Goal: Information Seeking & Learning: Learn about a topic

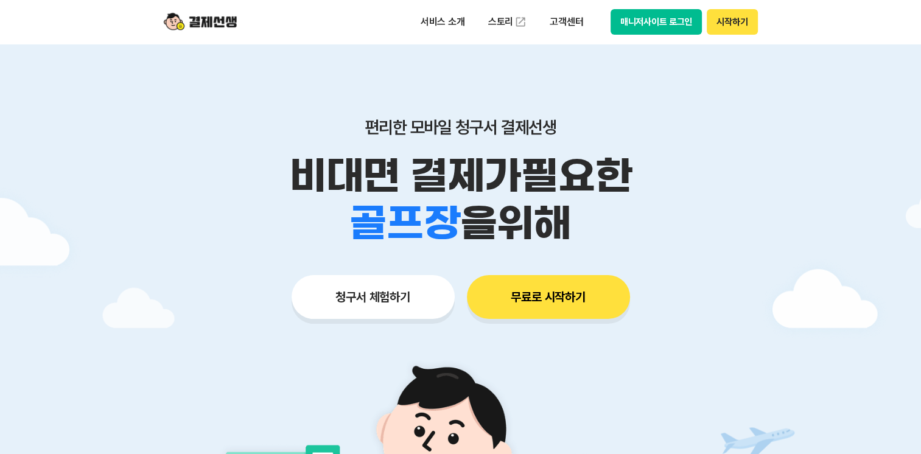
click at [561, 312] on button "무료로 시작하기" at bounding box center [548, 297] width 163 height 44
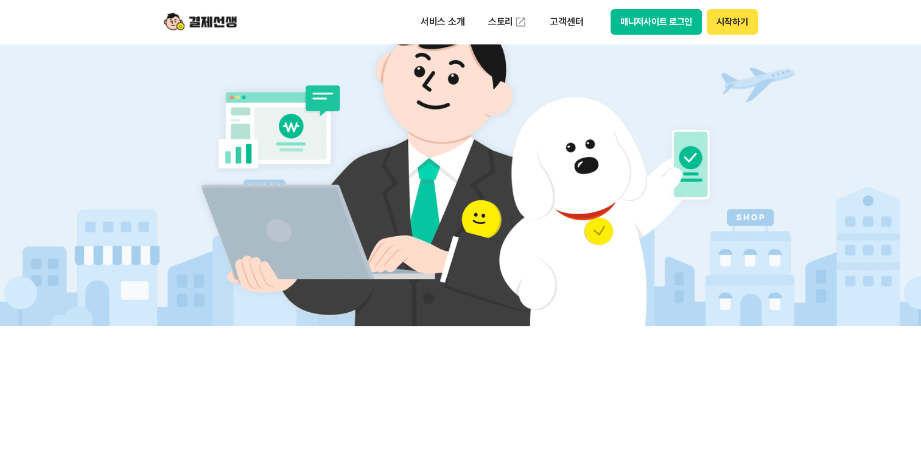
scroll to position [365, 0]
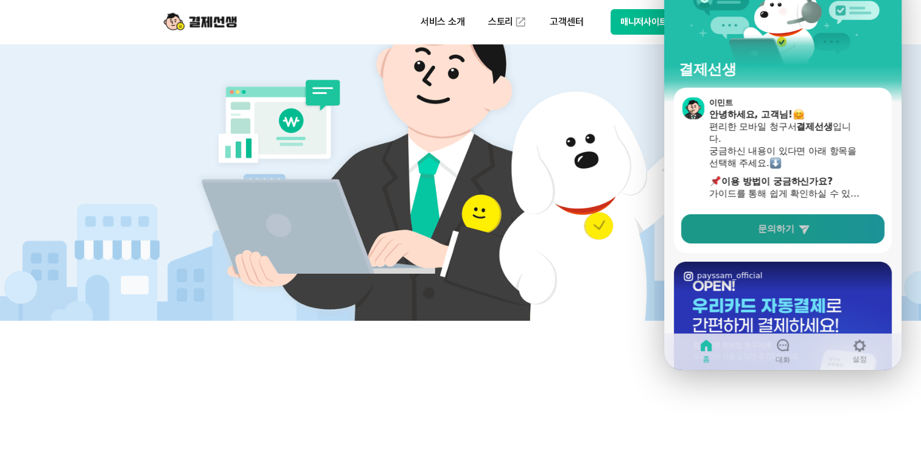
click at [754, 225] on link "문의하기" at bounding box center [782, 228] width 203 height 29
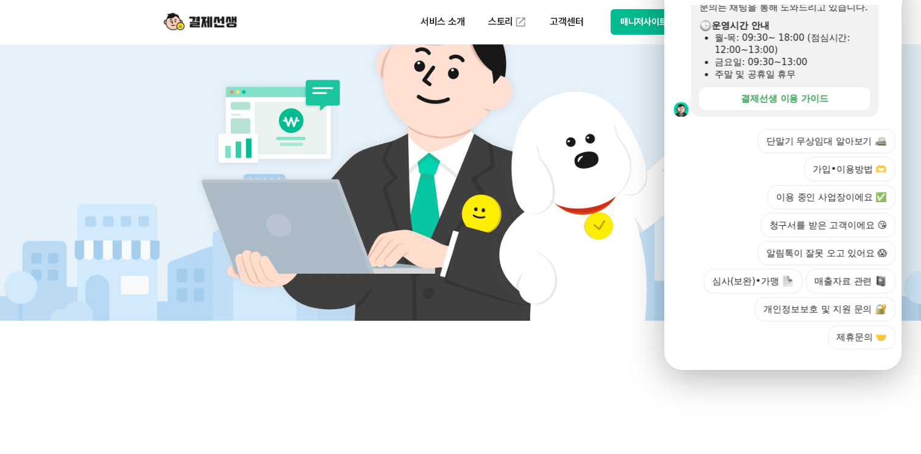
scroll to position [377, 0]
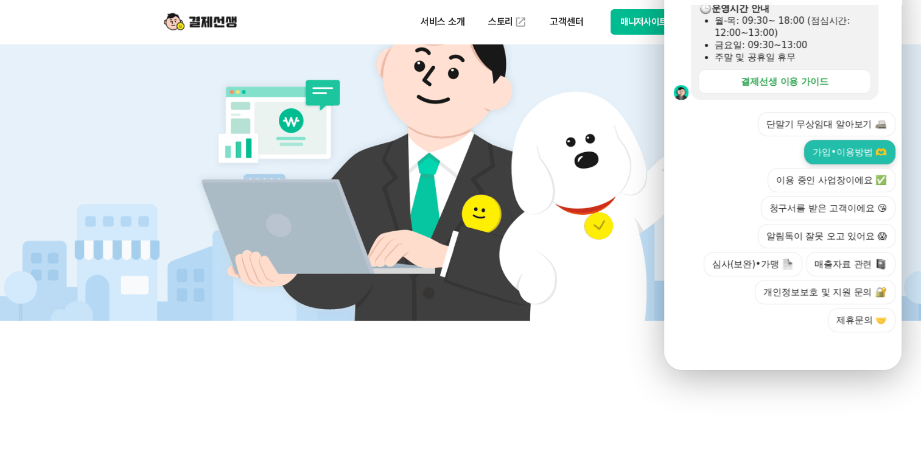
click at [835, 140] on button "가입•이용방법 🫶" at bounding box center [849, 152] width 91 height 24
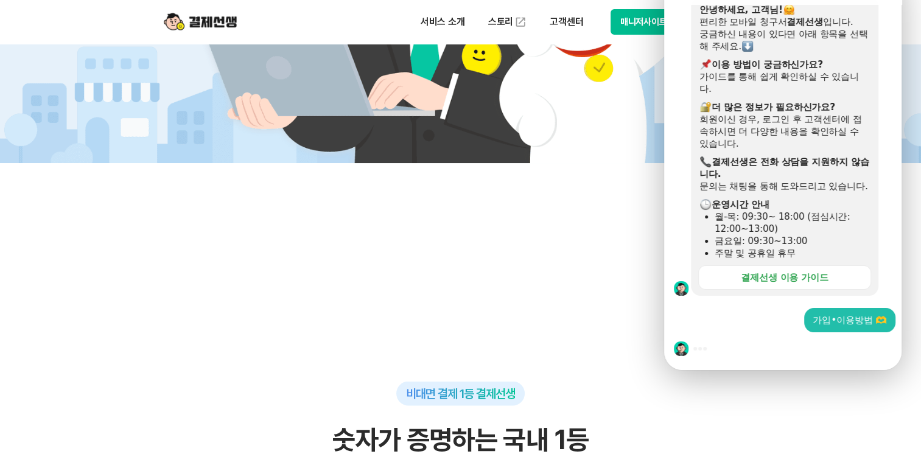
scroll to position [609, 0]
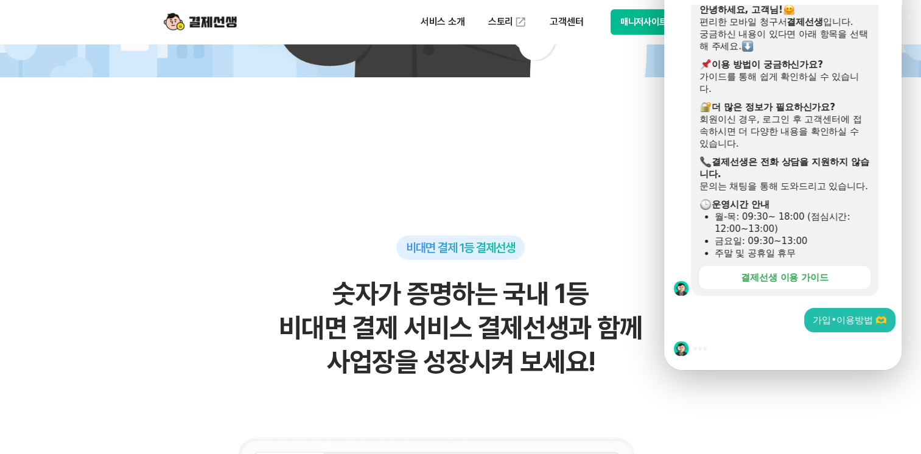
click at [719, 332] on div at bounding box center [784, 348] width 241 height 33
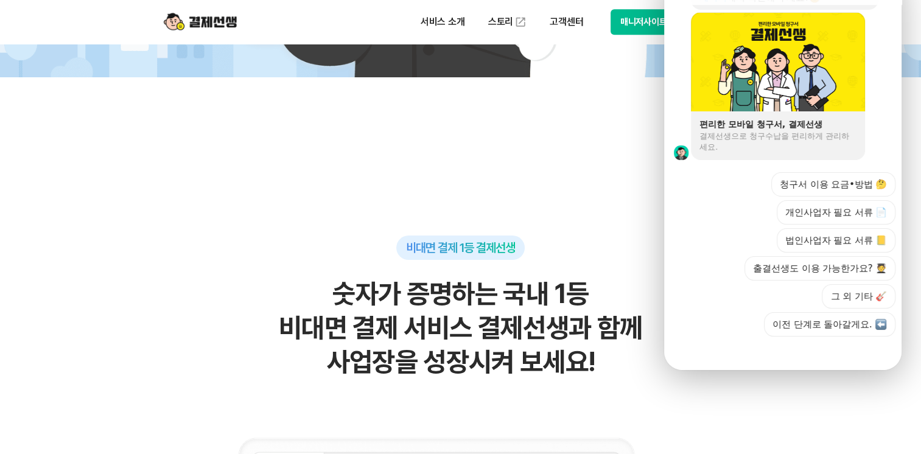
scroll to position [892, 0]
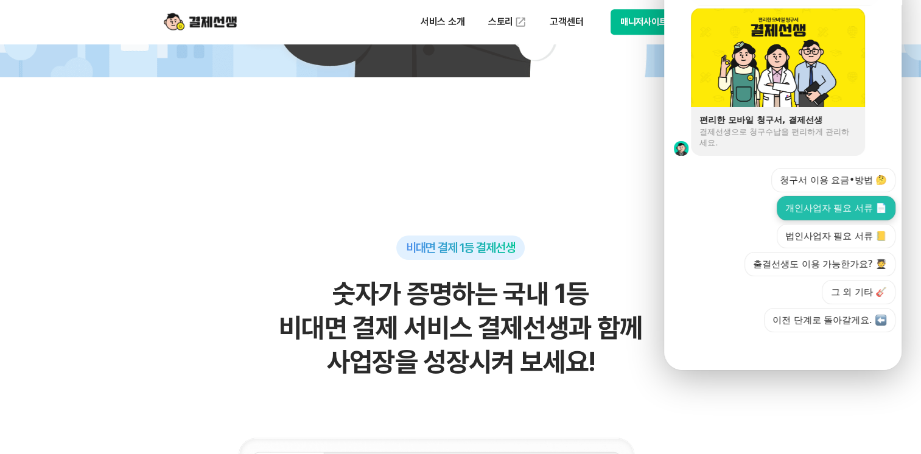
click at [798, 196] on button "개인사업자 필요 서류 📄" at bounding box center [836, 208] width 119 height 24
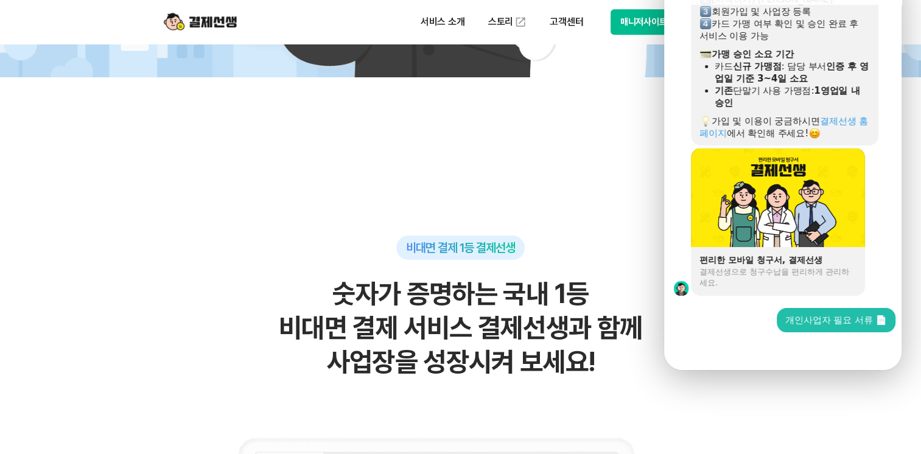
scroll to position [754, 0]
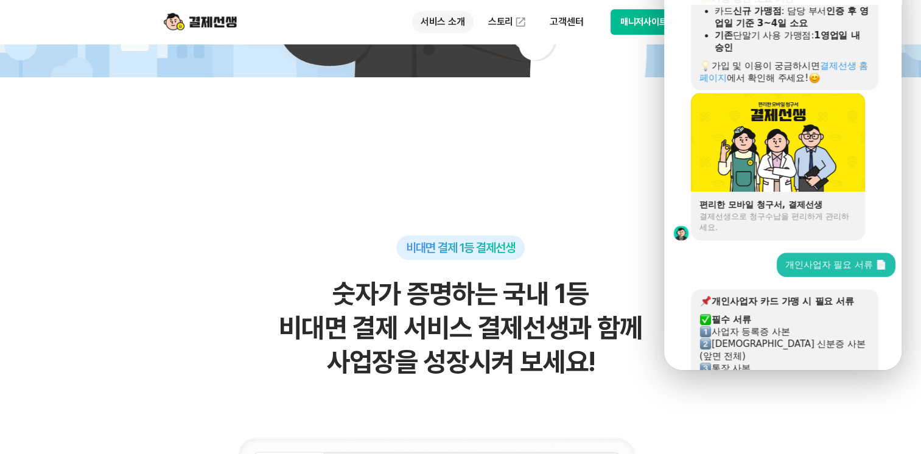
click at [453, 18] on p "서비스 소개" at bounding box center [442, 22] width 61 height 22
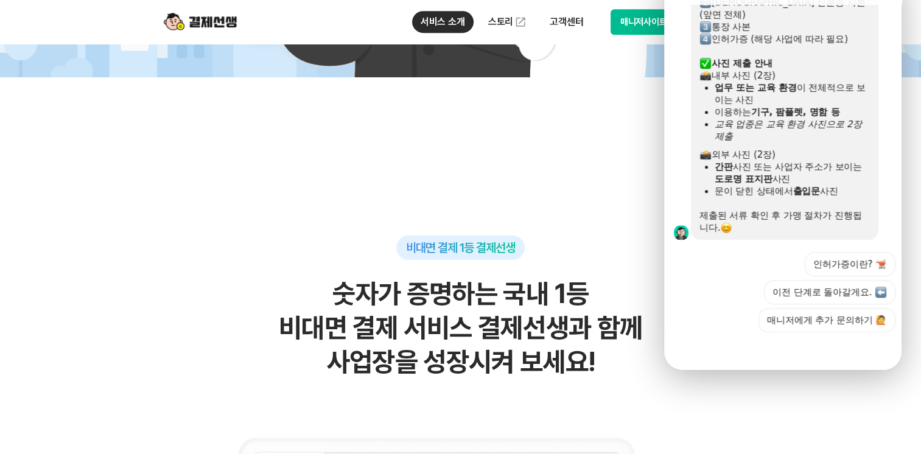
scroll to position [1137, 0]
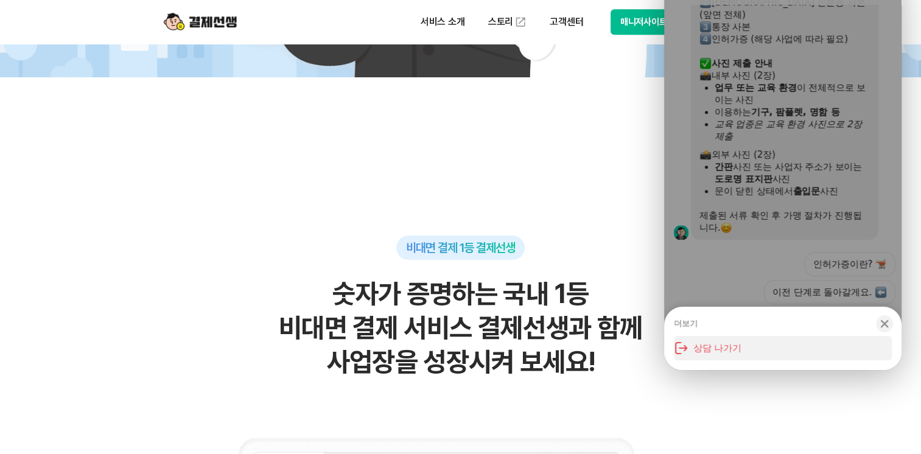
click at [716, 336] on button "상담 나가기" at bounding box center [783, 348] width 218 height 24
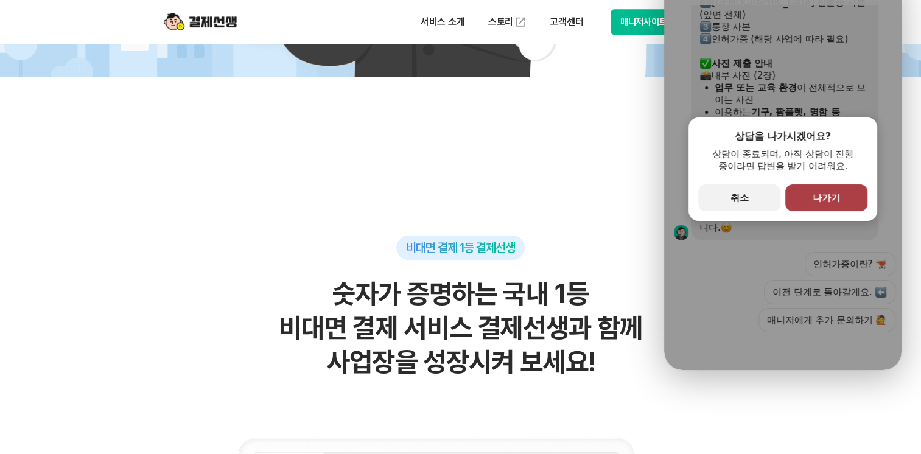
click at [807, 184] on button "primary Button 나가기" at bounding box center [826, 197] width 82 height 27
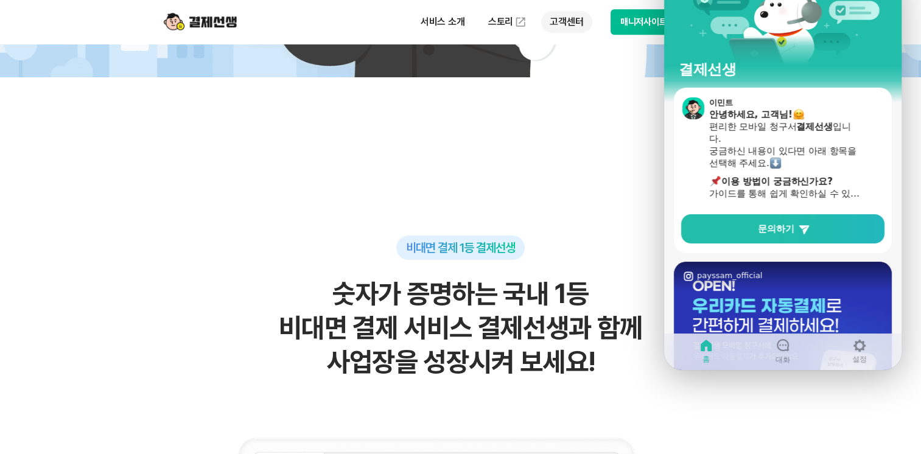
click at [558, 24] on p "고객센터" at bounding box center [566, 22] width 51 height 22
click at [572, 78] on link "자주 묻는 질문" at bounding box center [592, 72] width 102 height 24
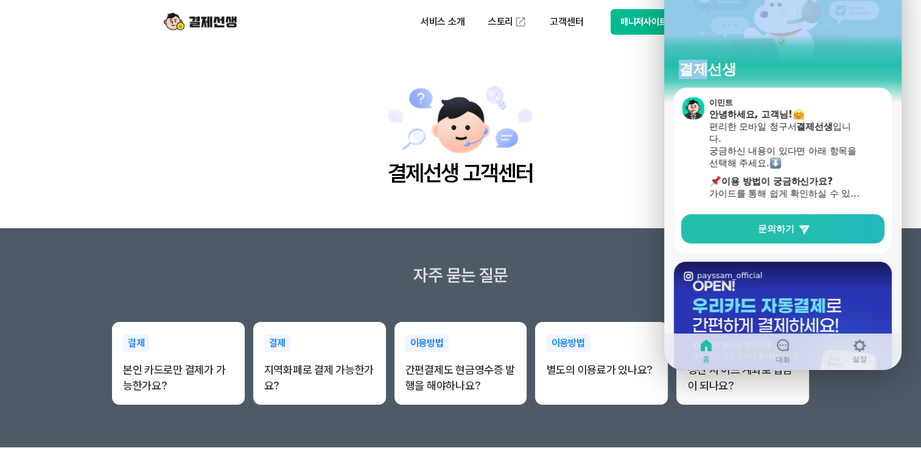
drag, startPoint x: 716, startPoint y: 18, endPoint x: 919, endPoint y: 110, distance: 222.9
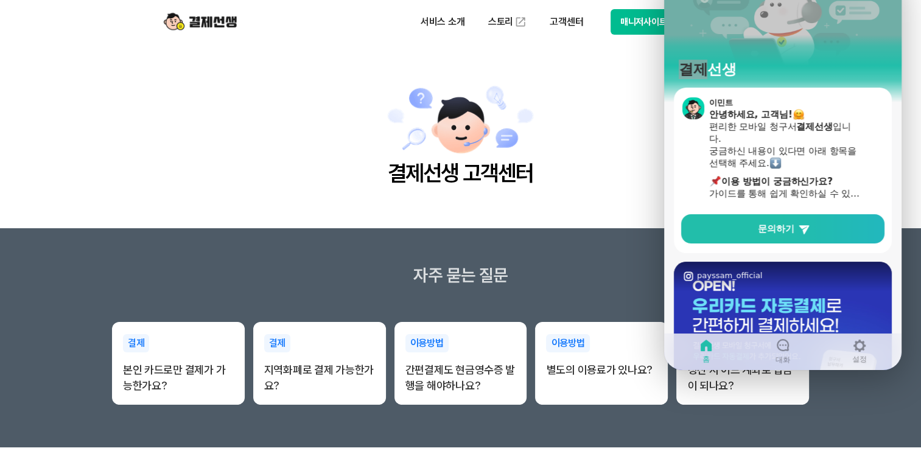
click at [559, 222] on main "결제선생 고객센터" at bounding box center [460, 136] width 921 height 184
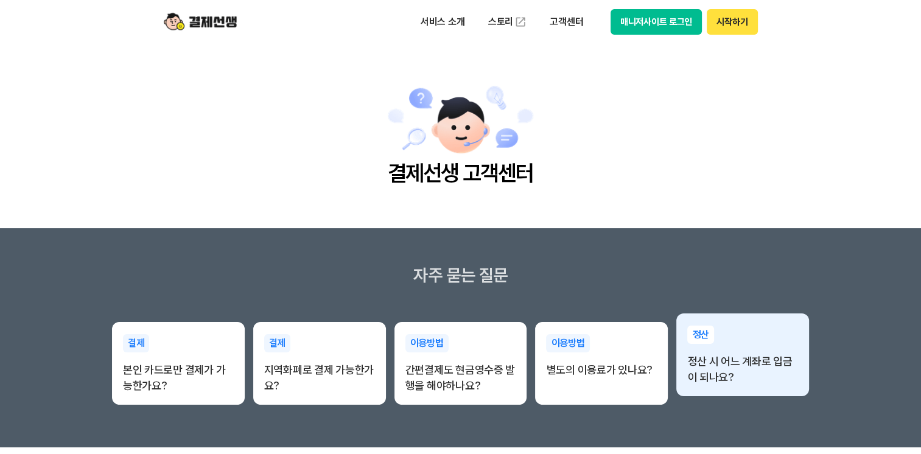
click at [717, 381] on p "정산 시 어느 계좌로 입금이 되나요?" at bounding box center [742, 370] width 111 height 32
click at [699, 360] on p "정산 시 어느 계좌로 입금이 되나요?" at bounding box center [742, 370] width 111 height 32
click at [700, 337] on p "정산" at bounding box center [700, 335] width 27 height 18
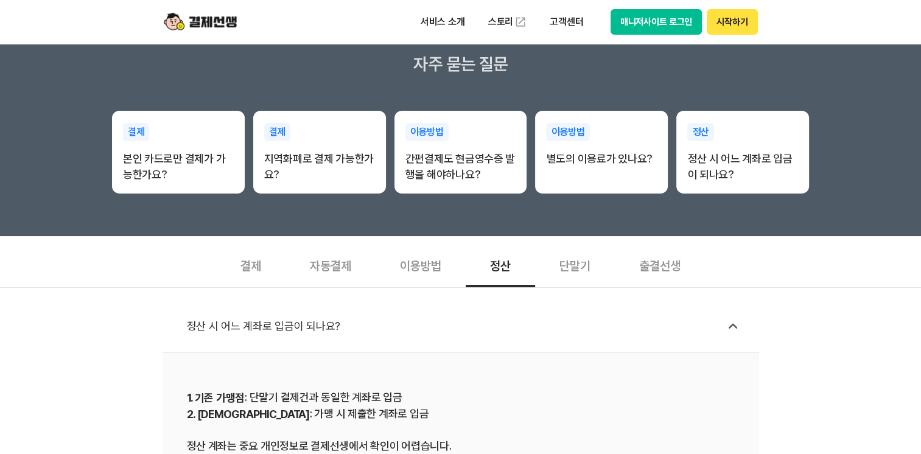
scroll to position [183, 0]
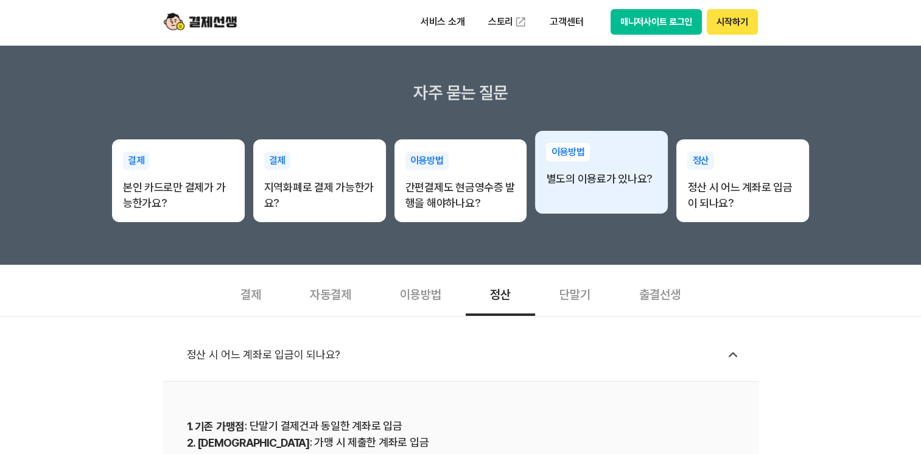
click at [630, 183] on p "별도의 이용료가 있나요?" at bounding box center [601, 179] width 111 height 16
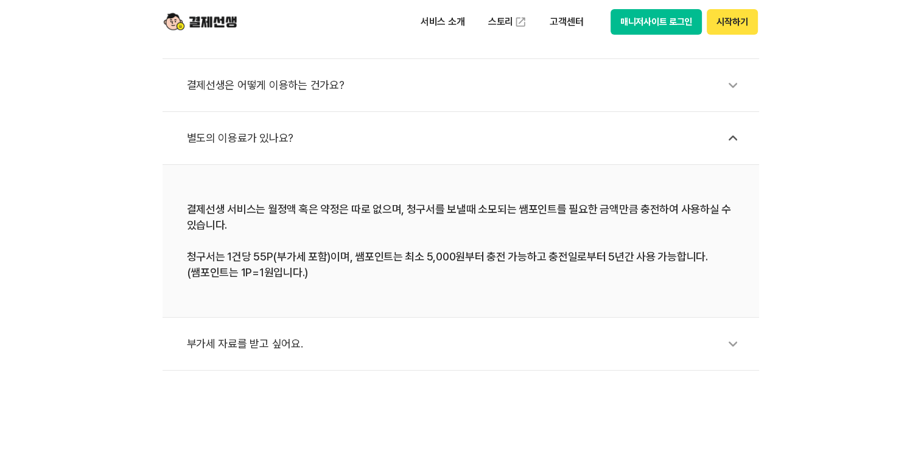
scroll to position [365, 0]
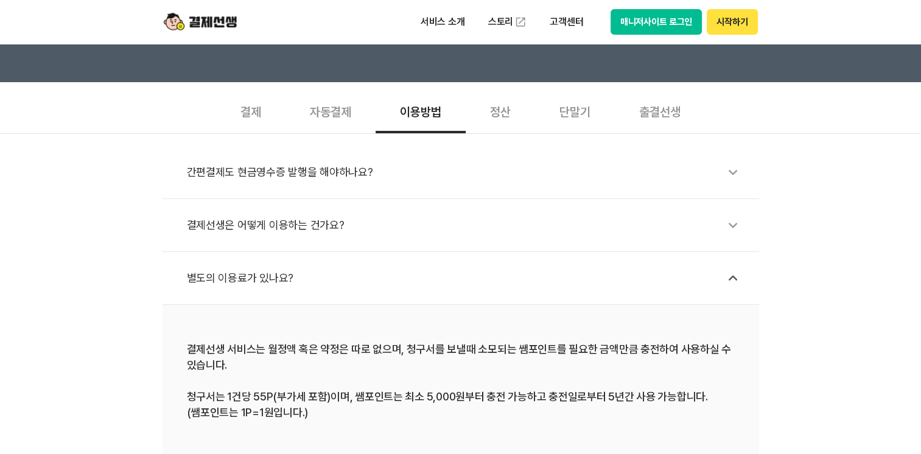
click at [430, 174] on div "간편결제도 현금영수증 발행을 해야하나요?" at bounding box center [467, 172] width 560 height 28
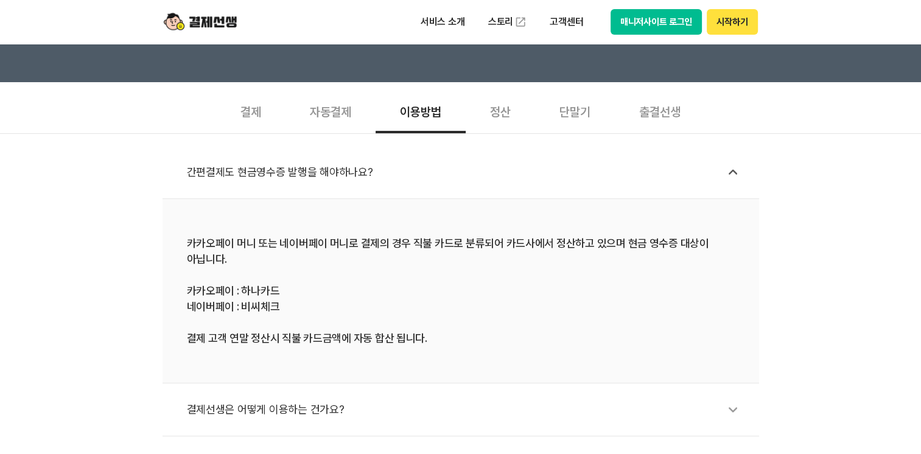
click at [433, 173] on div "간편결제도 현금영수증 발행을 해야하나요?" at bounding box center [467, 172] width 560 height 28
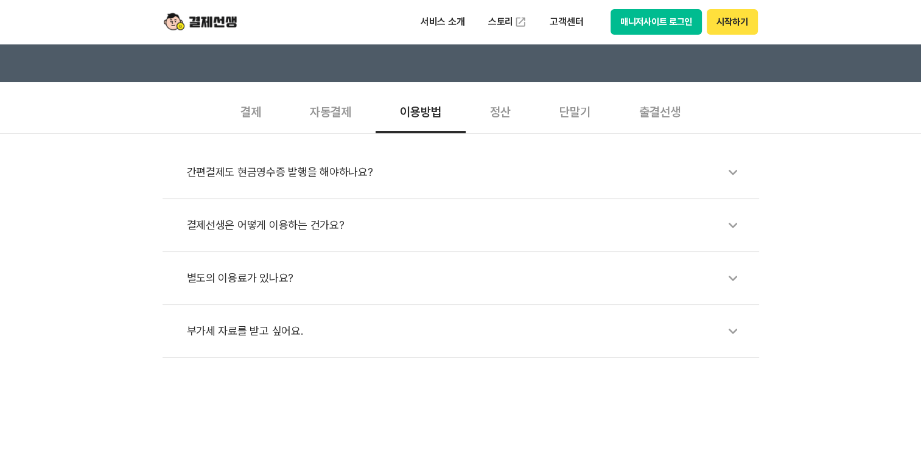
click at [405, 231] on div "결제선생은 어떻게 이용하는 건가요?" at bounding box center [467, 225] width 560 height 28
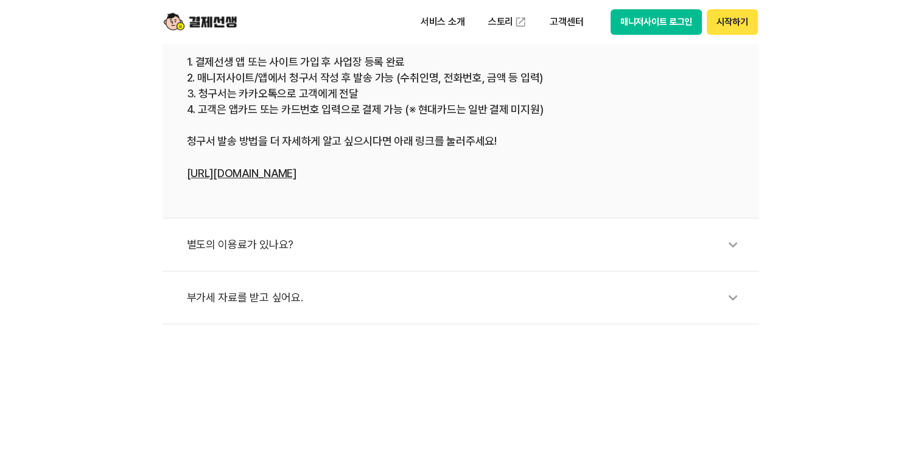
scroll to position [670, 0]
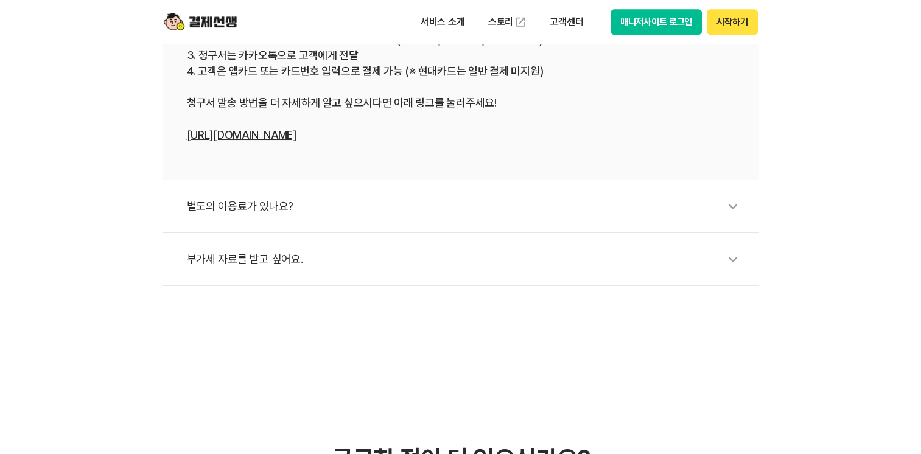
click at [403, 213] on div "별도의 이용료가 있나요?" at bounding box center [467, 206] width 560 height 28
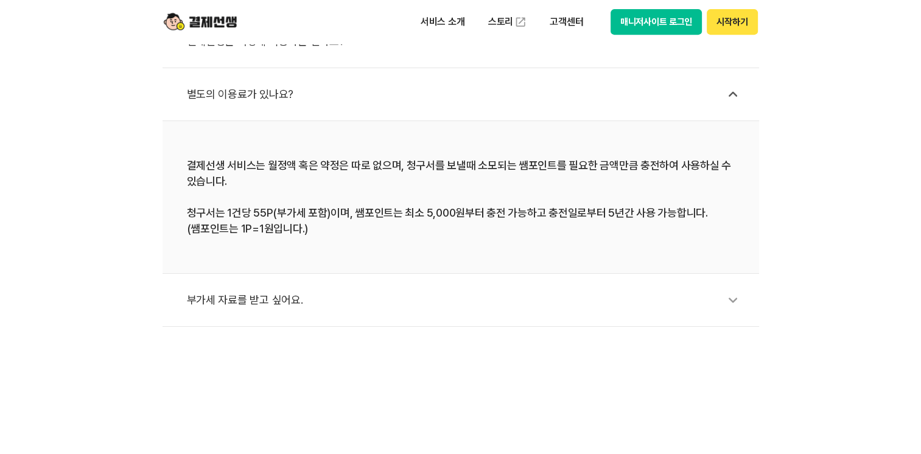
scroll to position [548, 0]
